Goal: Communication & Community: Participate in discussion

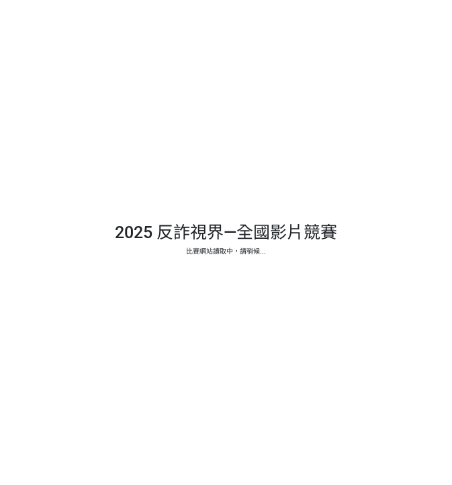
select select "vote"
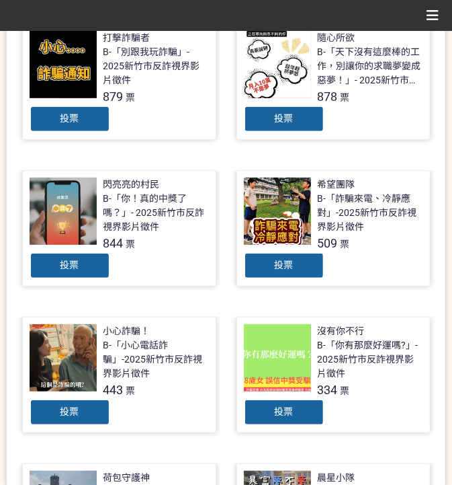
scroll to position [313, 0]
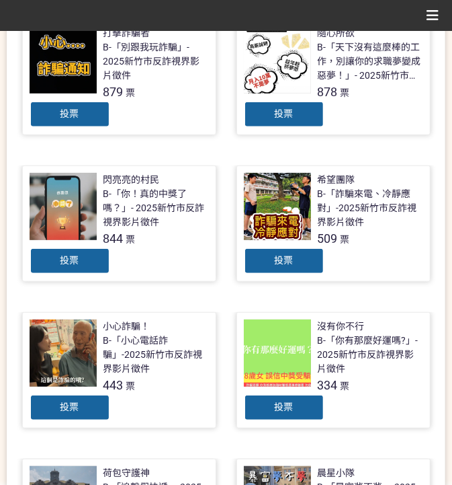
click at [288, 106] on div "投票" at bounding box center [284, 114] width 81 height 27
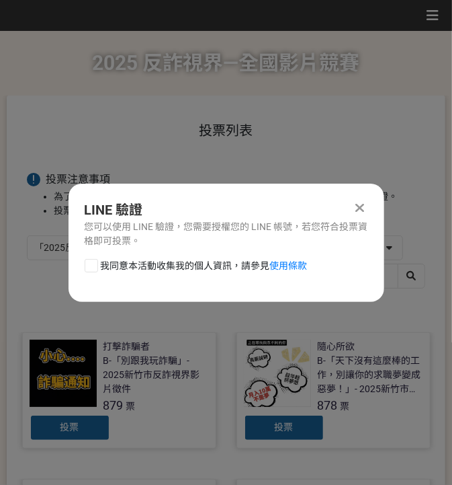
scroll to position [0, 0]
click at [174, 257] on div "LINE 驗證 您可以使用 LINE 驗證，您需要授權您的 LINE 帳號，若您符合投票資格即可投票。 我同意本活動收集我的個人資訊，請參見 使用條款" at bounding box center [227, 243] width 316 height 118
click at [205, 268] on span "我同意本活動收集我的個人資訊，請參見 使用條款" at bounding box center [204, 266] width 207 height 14
click at [94, 268] on input "我同意本活動收集我的個人資訊，請參見 使用條款" at bounding box center [89, 265] width 9 height 9
checkbox input "false"
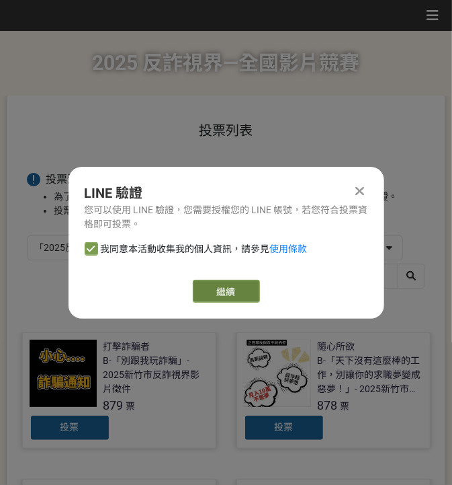
click at [224, 301] on link "繼續" at bounding box center [226, 291] width 67 height 23
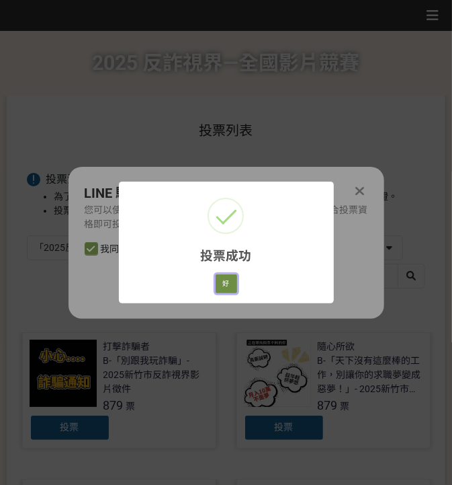
click at [229, 285] on button "好" at bounding box center [227, 283] width 22 height 19
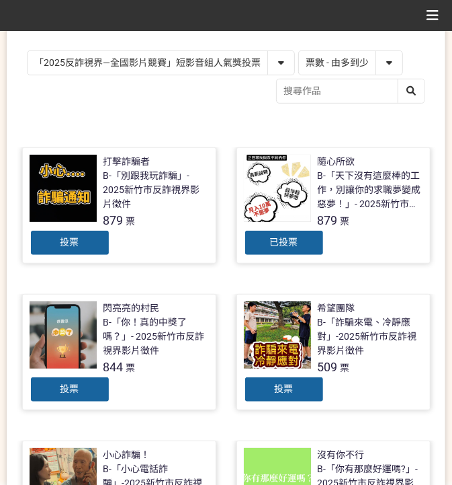
scroll to position [135, 0]
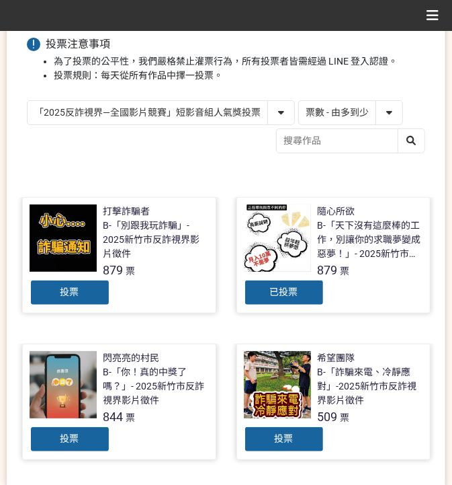
click at [237, 103] on select "「2025反詐視界—全國影片競賽」短影音組人氣獎投票 「2025反詐視界—全國影片競賽」短片組人氣獎投票" at bounding box center [161, 113] width 267 height 24
select select "13146"
click at [28, 101] on select "「2025反詐視界—全國影片競賽」短影音組人氣獎投票 「2025反詐視界—全國影片競賽」短片組人氣獎投票" at bounding box center [161, 113] width 267 height 24
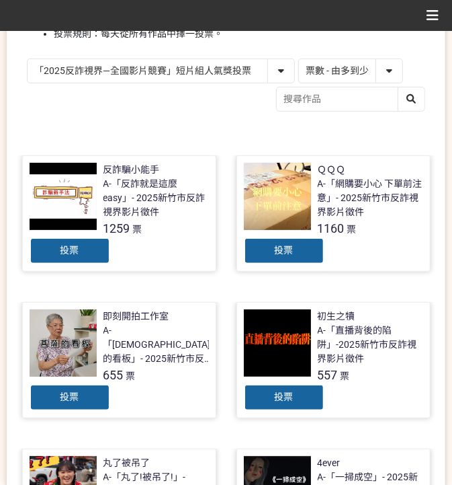
scroll to position [179, 0]
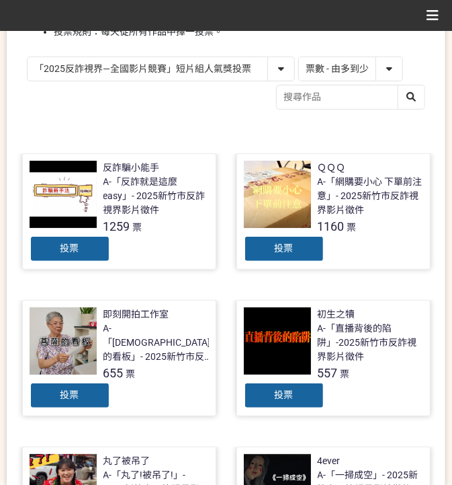
click at [282, 243] on span "投票" at bounding box center [284, 248] width 19 height 11
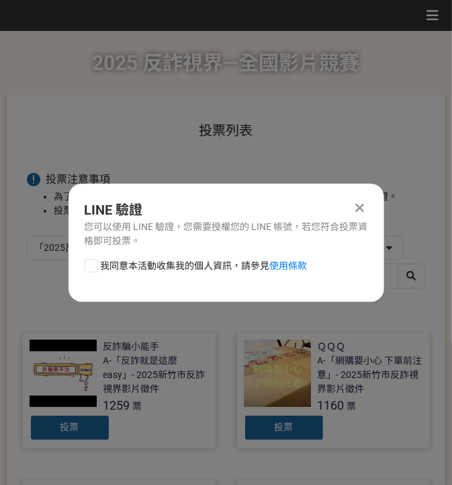
scroll to position [0, 0]
click at [198, 262] on span "我同意本活動收集我的個人資訊，請參見 使用條款" at bounding box center [204, 266] width 207 height 14
click at [94, 262] on input "我同意本活動收集我的個人資訊，請參見 使用條款" at bounding box center [89, 265] width 9 height 9
checkbox input "false"
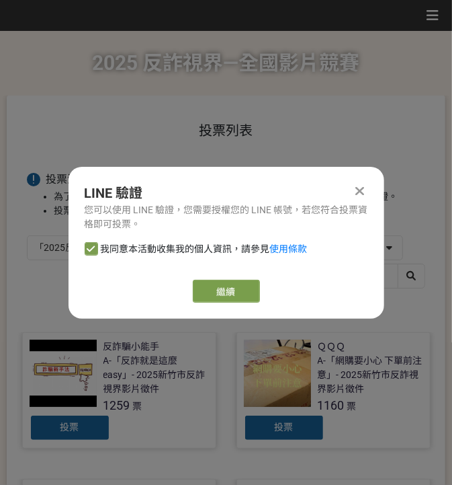
click at [264, 286] on div "繼續" at bounding box center [227, 291] width 284 height 23
click at [253, 290] on link "繼續" at bounding box center [226, 291] width 67 height 23
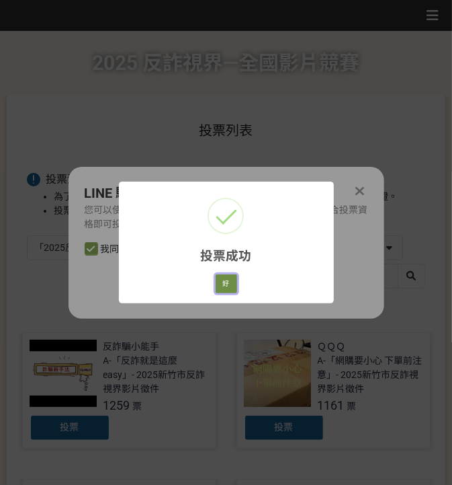
click at [224, 282] on button "好" at bounding box center [227, 283] width 22 height 19
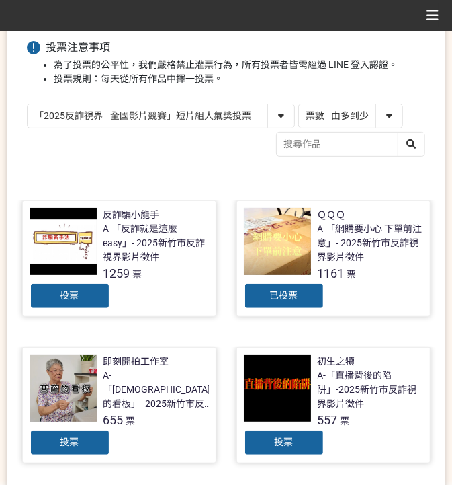
scroll to position [153, 0]
